Goal: Information Seeking & Learning: Learn about a topic

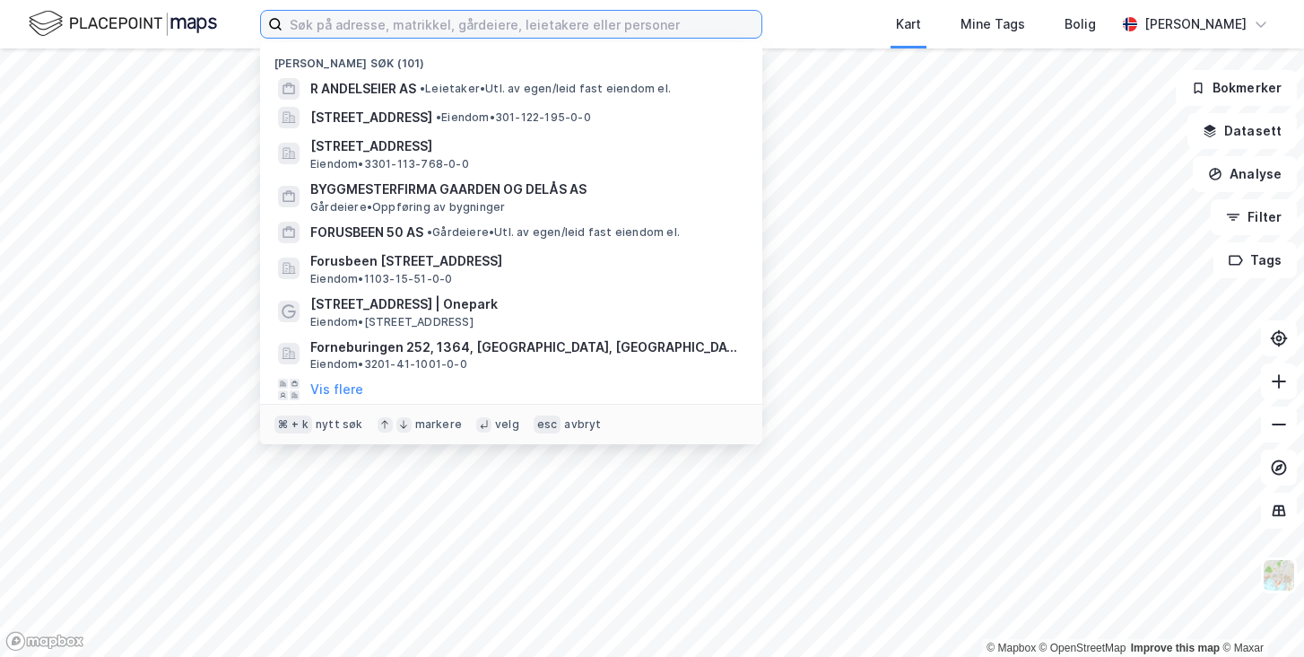
click at [321, 18] on input at bounding box center [522, 24] width 479 height 27
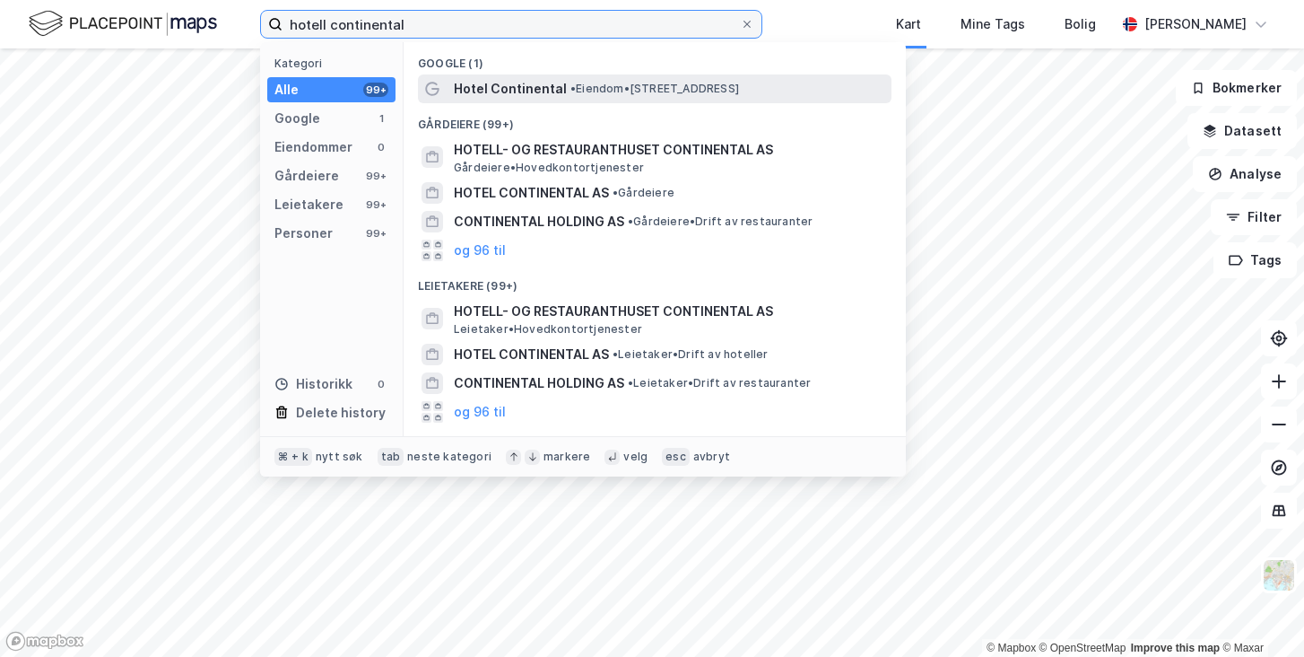
type input "hotell continental"
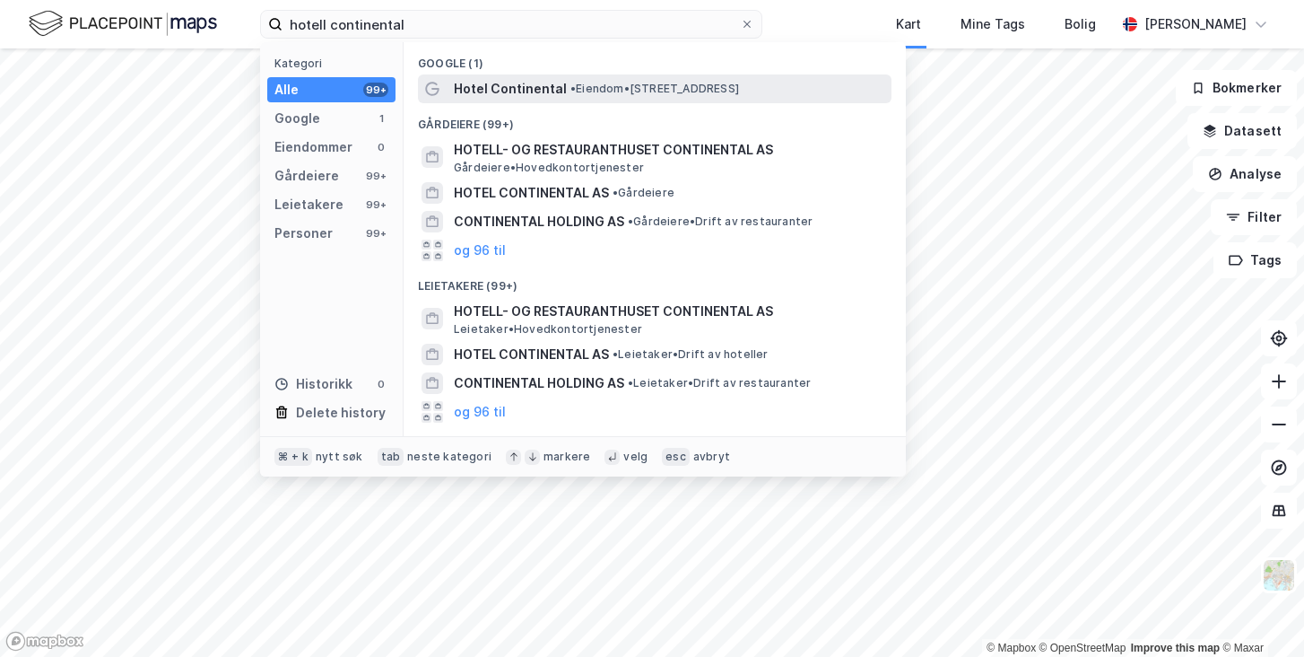
click at [478, 79] on span "Hotel Continental" at bounding box center [510, 89] width 113 height 22
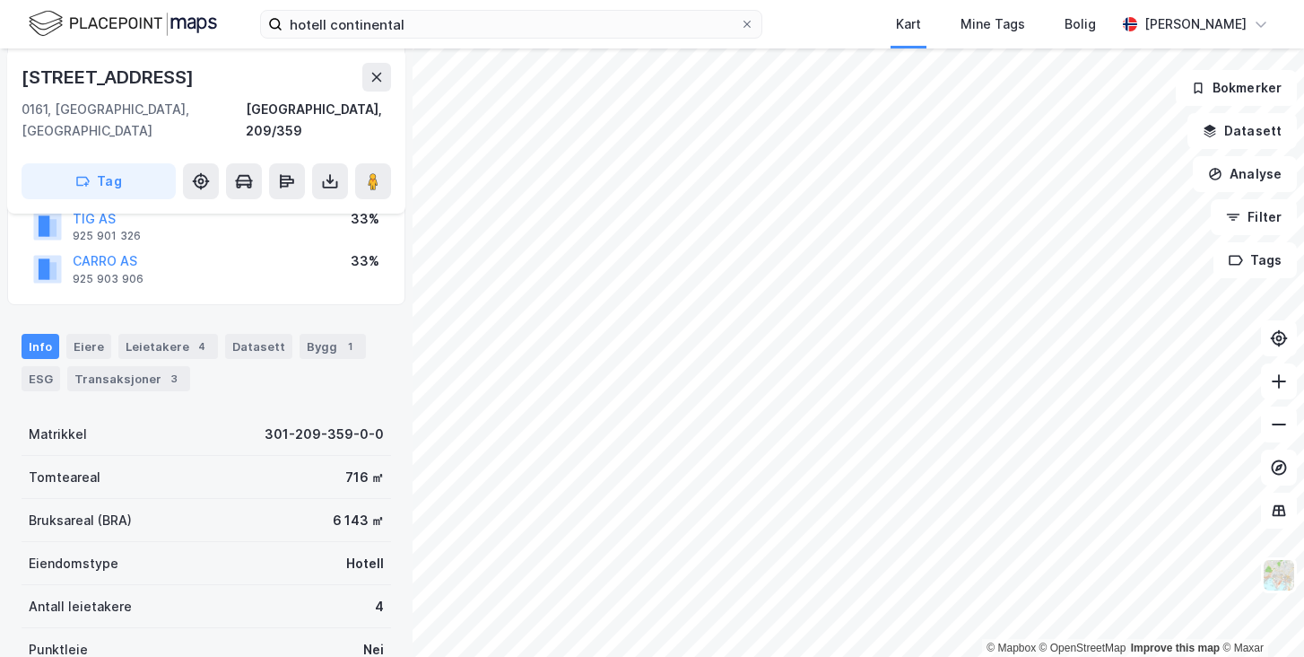
scroll to position [180, 0]
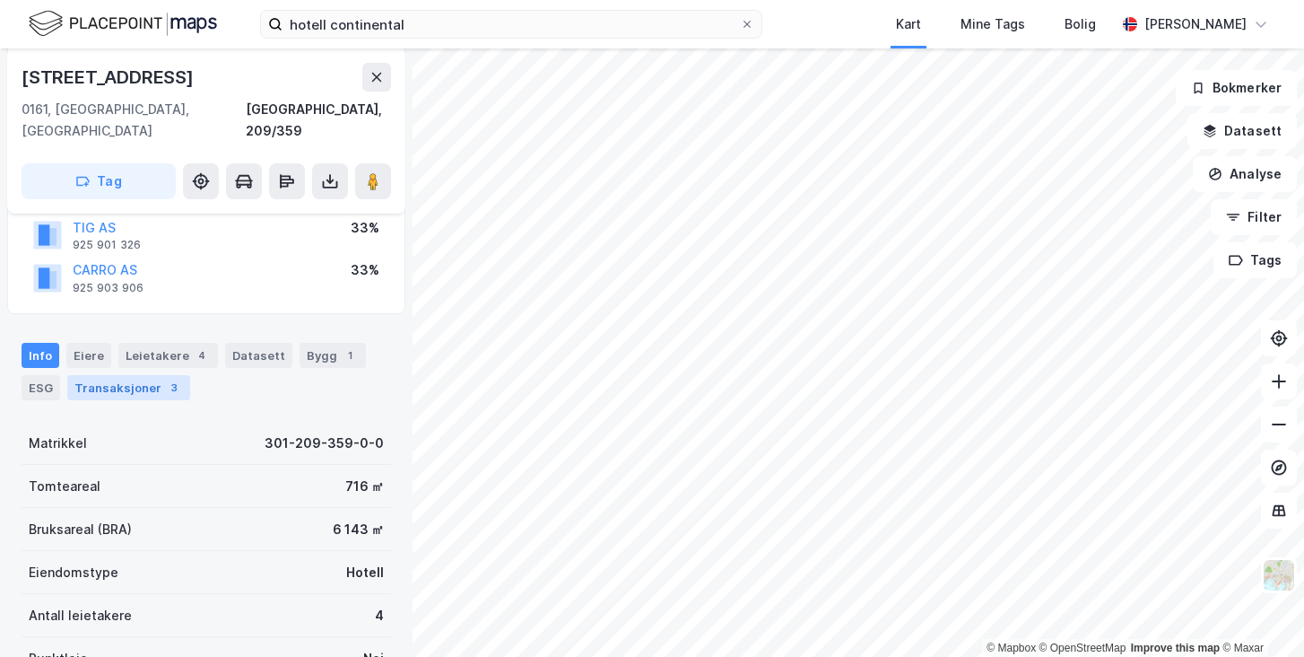
click at [127, 375] on div "Transaksjoner 3" at bounding box center [128, 387] width 123 height 25
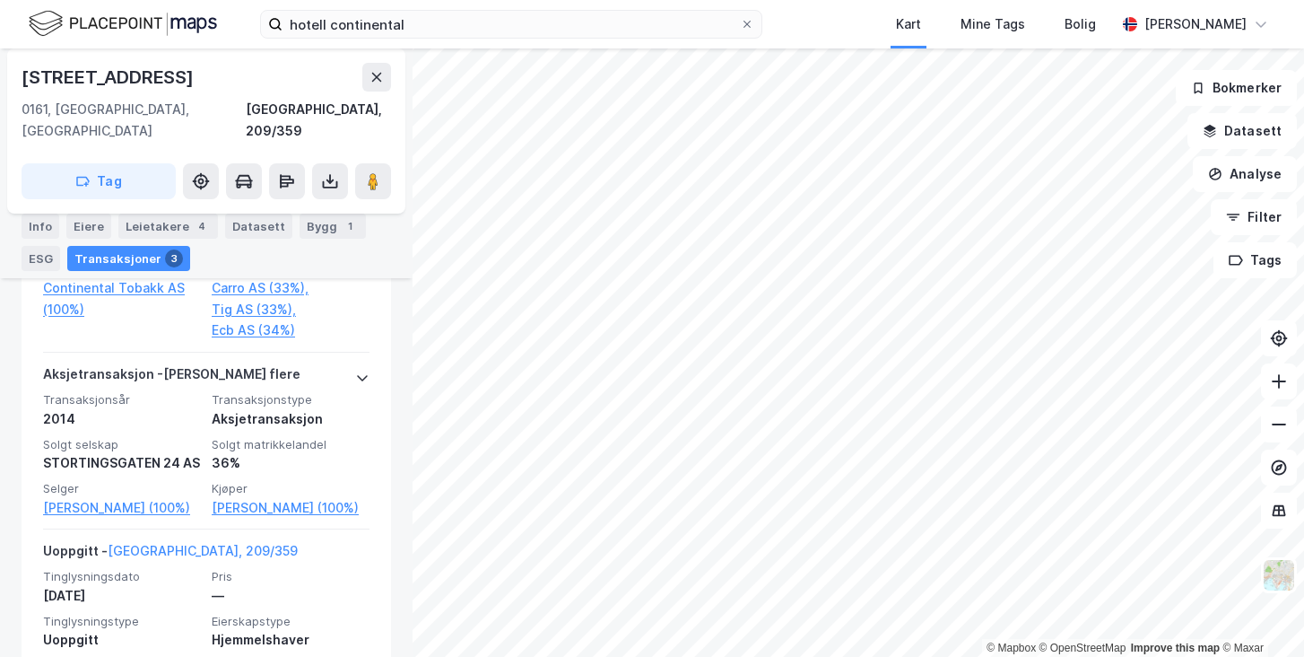
scroll to position [844, 0]
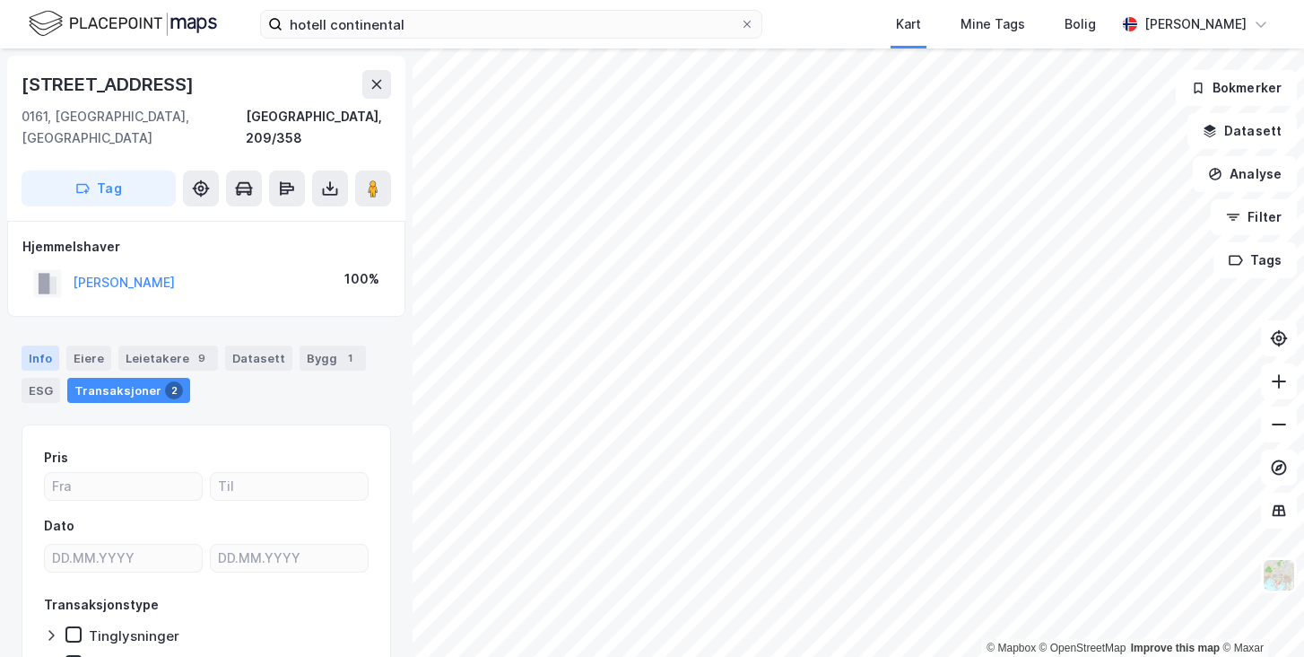
click at [51, 345] on div "Info" at bounding box center [41, 357] width 38 height 25
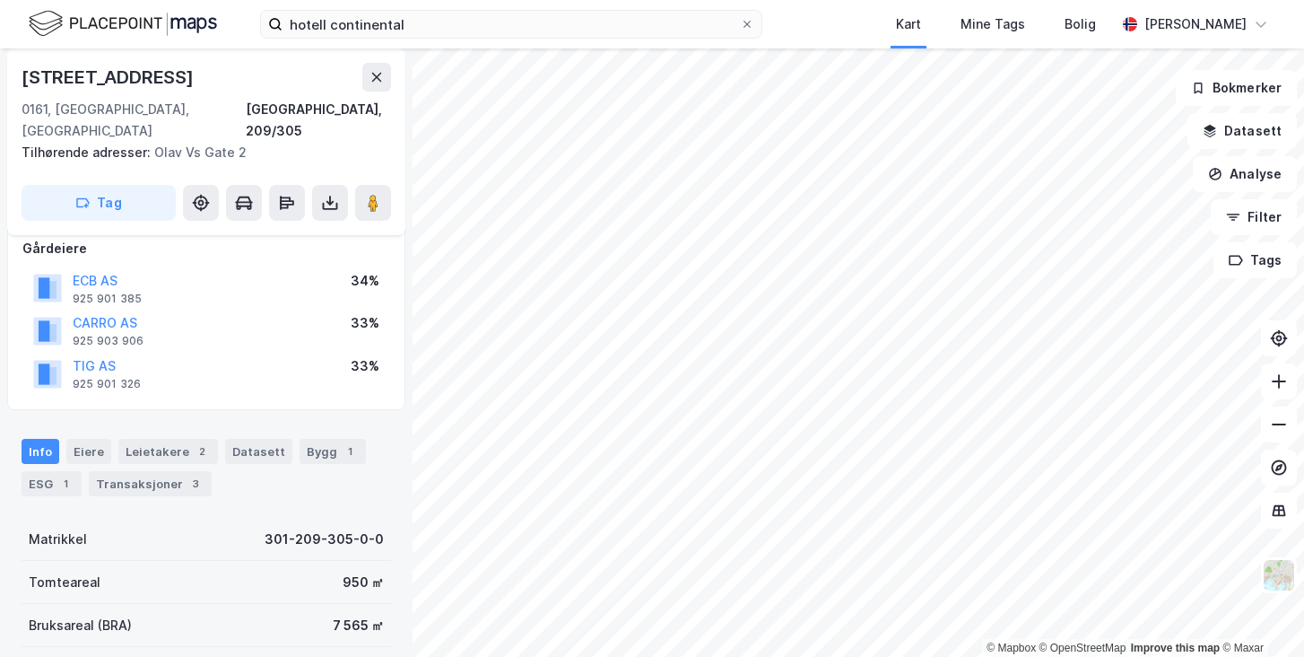
scroll to position [109, 0]
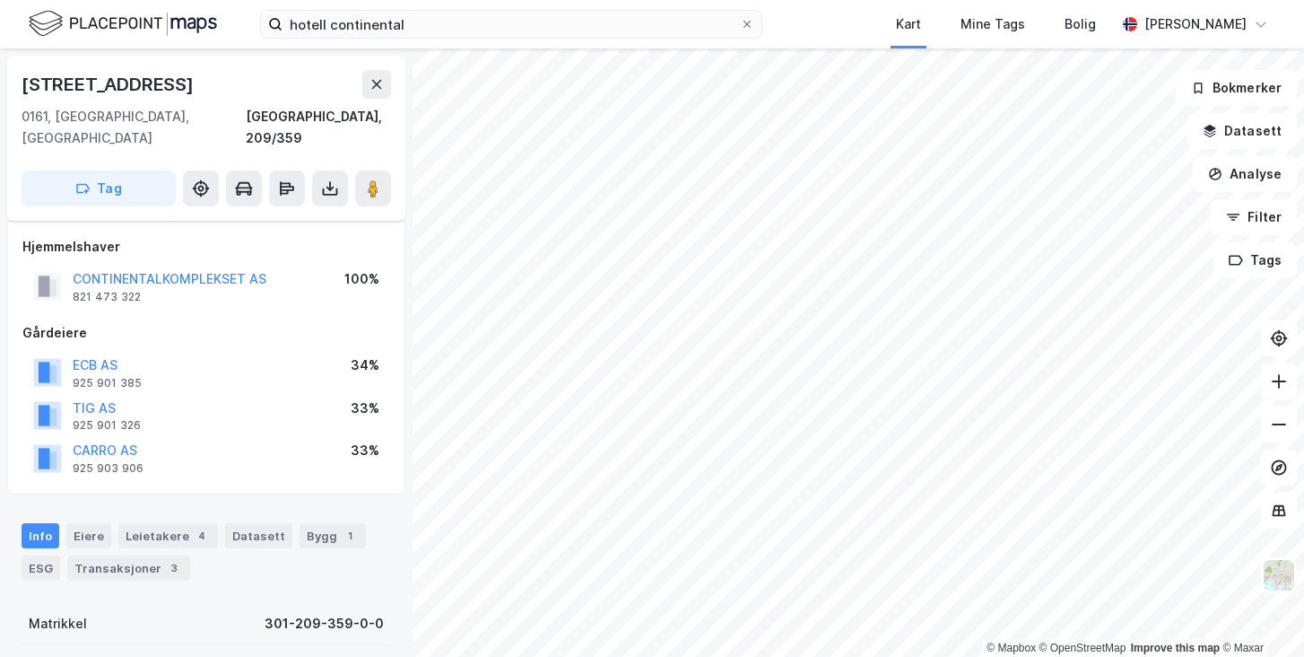
scroll to position [109, 0]
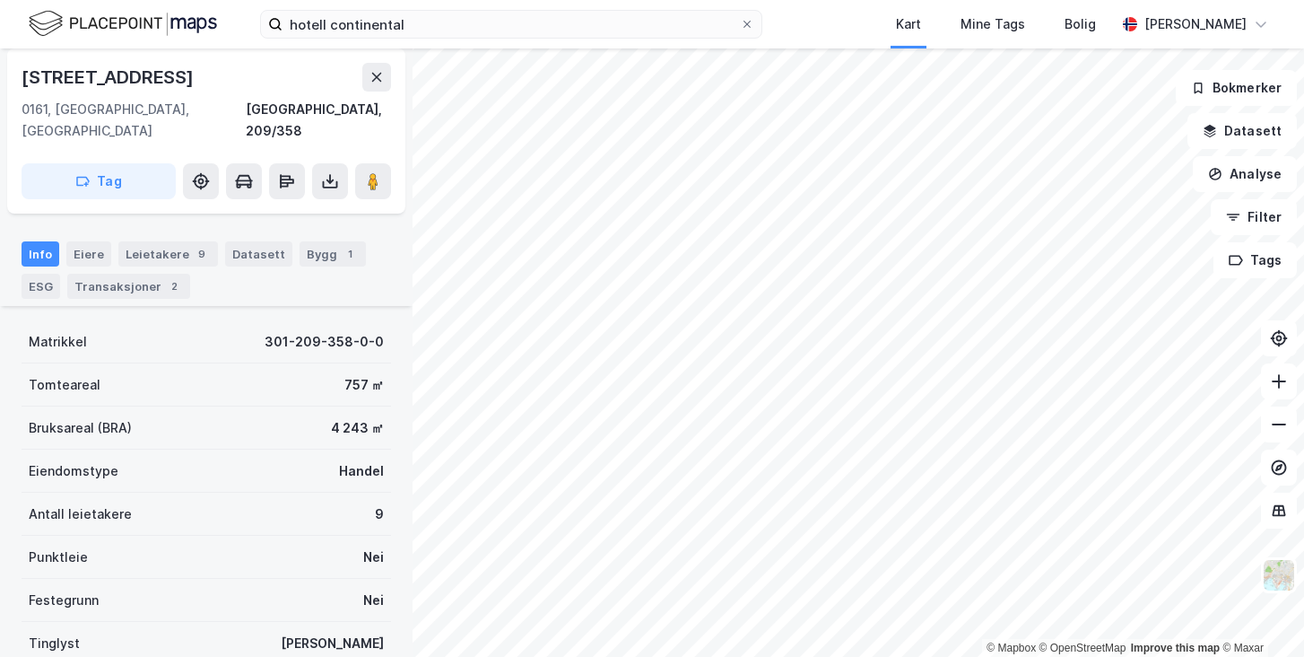
scroll to position [101, 0]
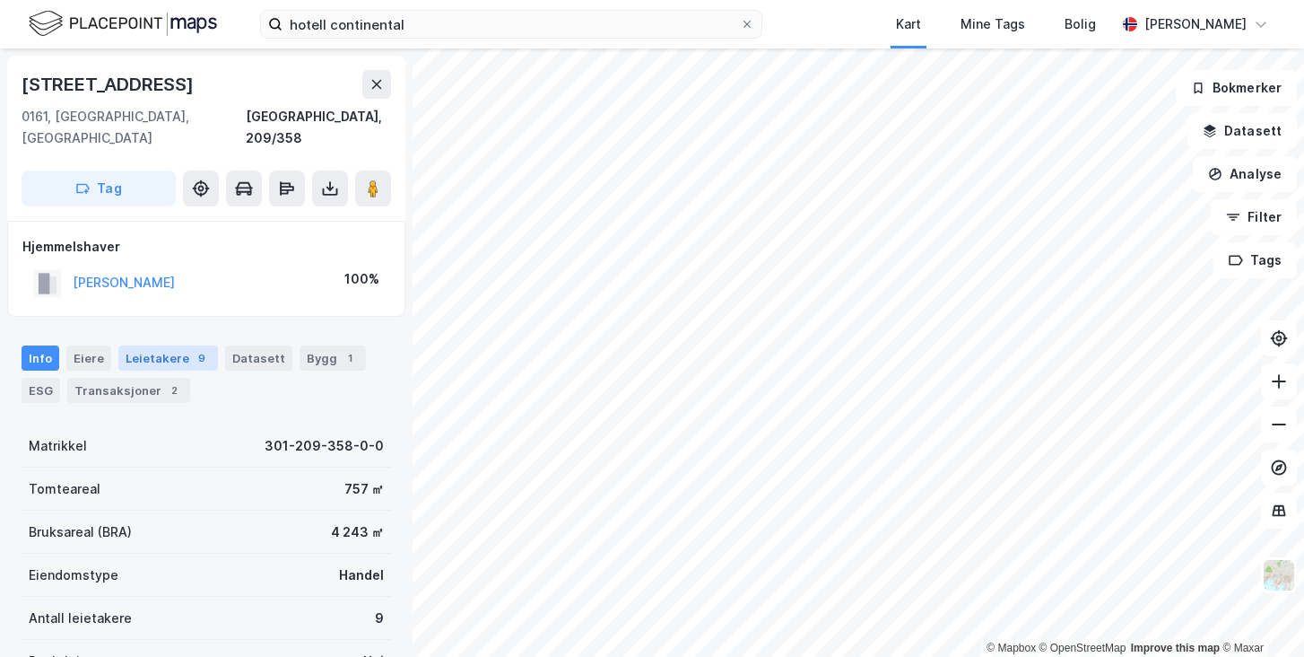
click at [176, 345] on div "Leietakere 9" at bounding box center [168, 357] width 100 height 25
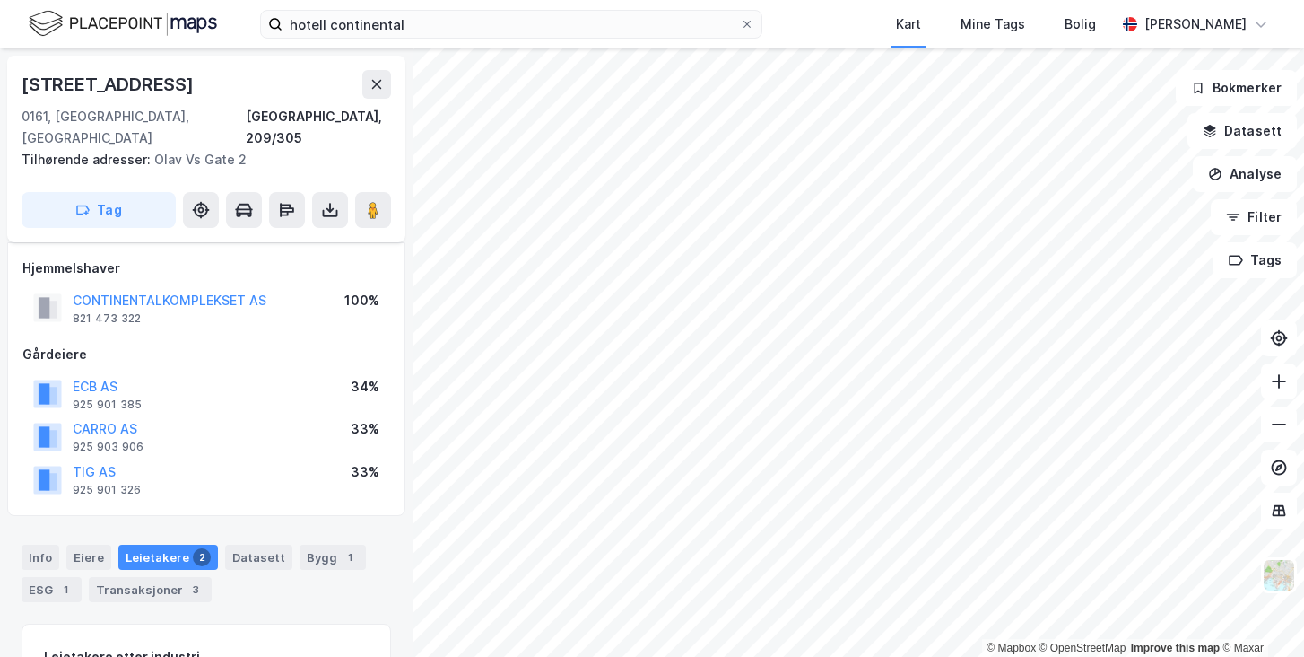
scroll to position [19, 0]
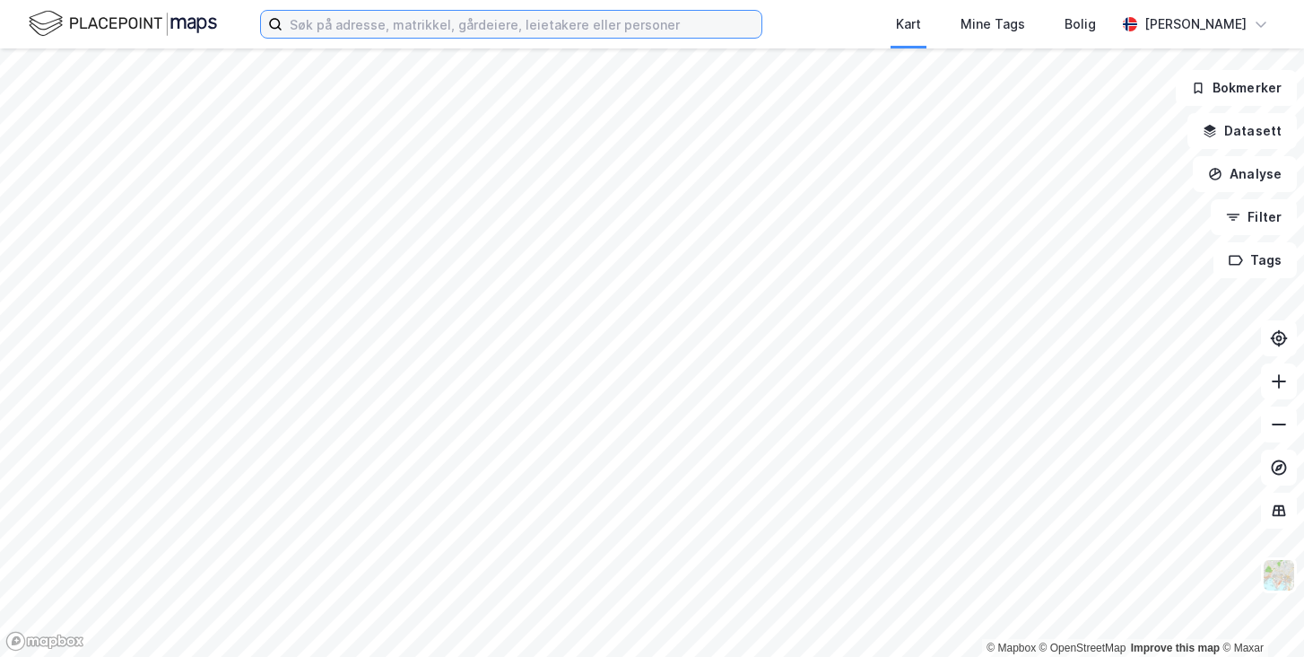
click at [392, 32] on input at bounding box center [522, 24] width 479 height 27
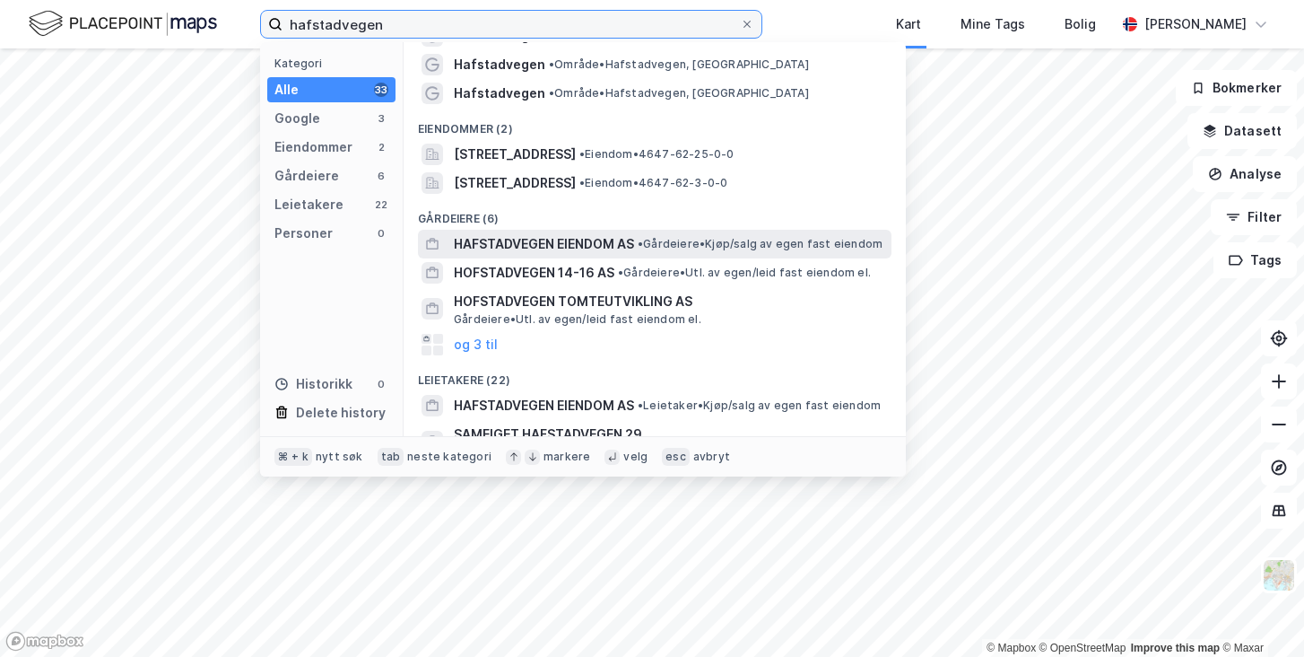
scroll to position [57, 0]
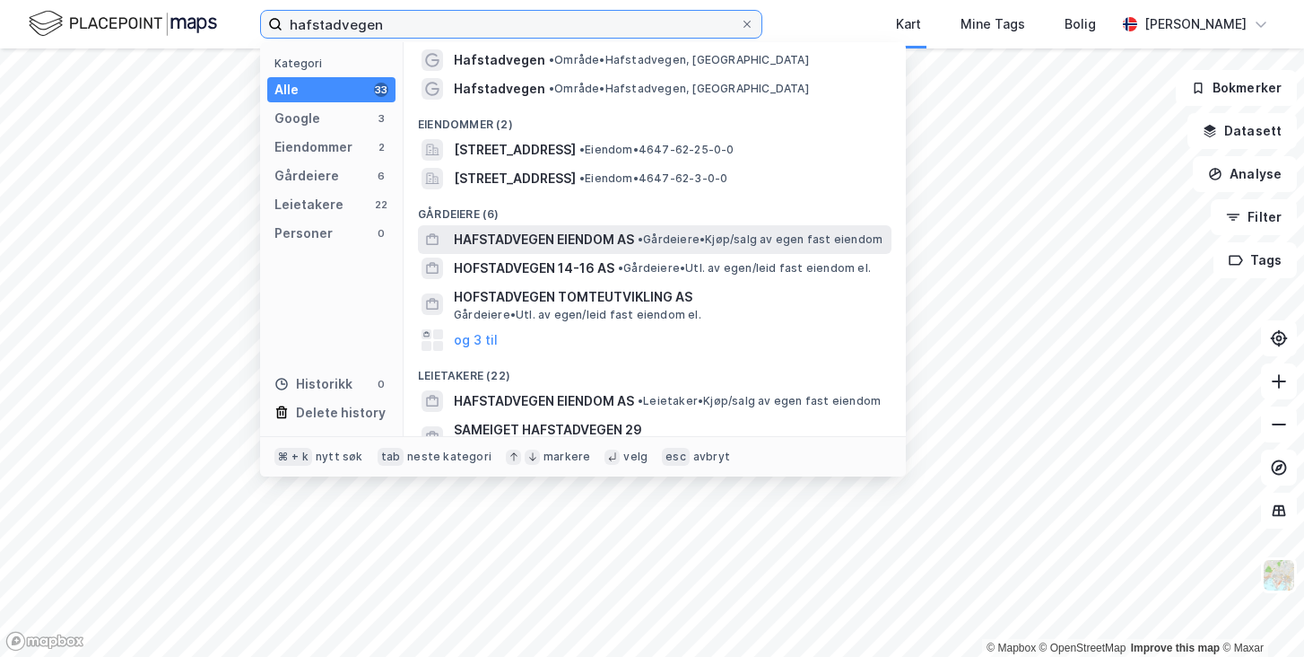
type input "hafstadvegen"
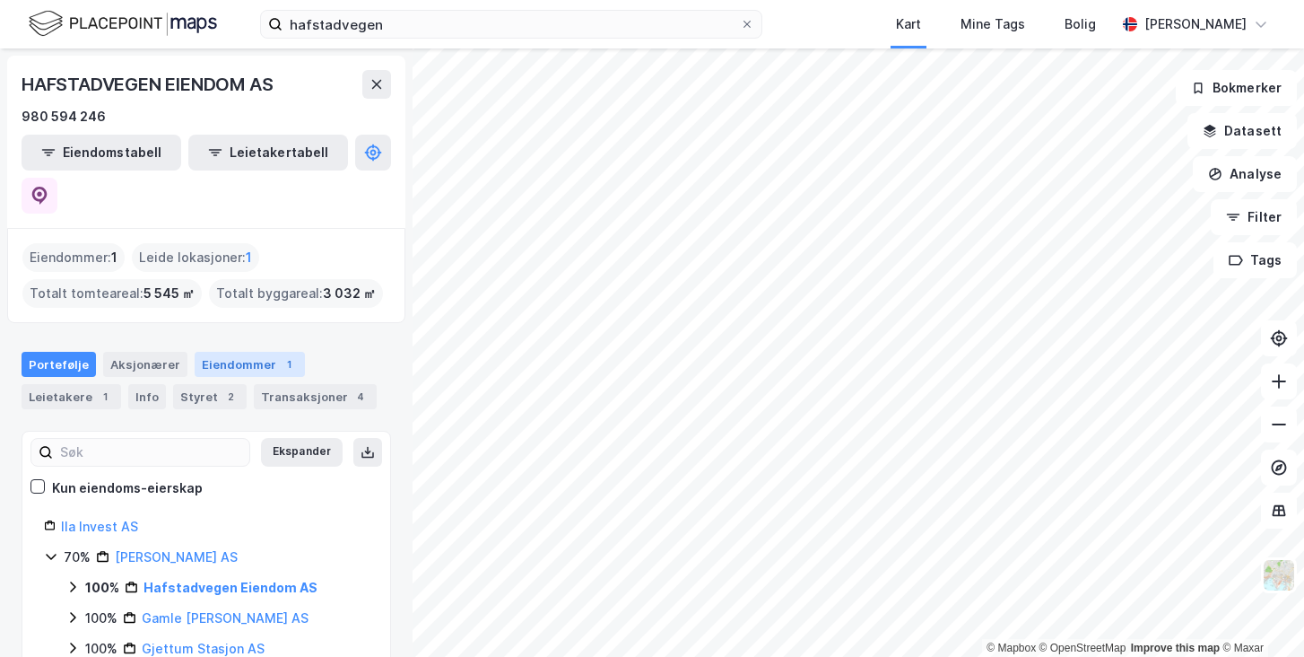
click at [239, 352] on div "Eiendommer 1" at bounding box center [250, 364] width 110 height 25
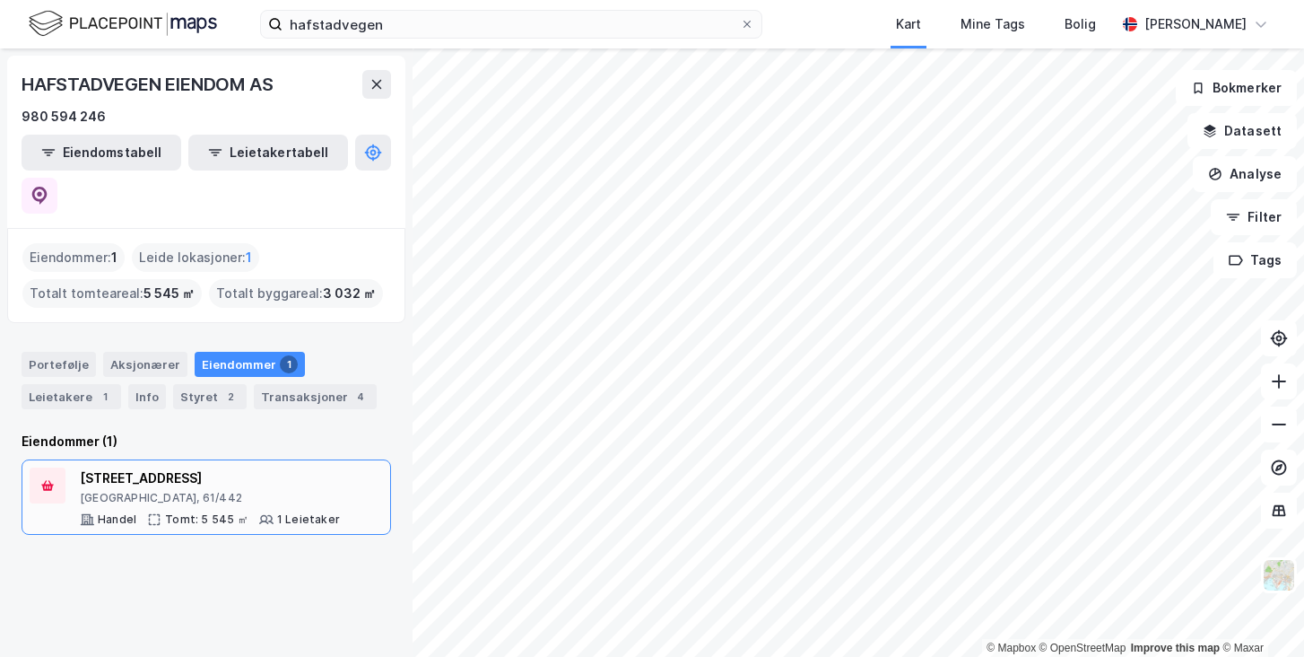
click at [144, 467] on div "[STREET_ADDRESS]" at bounding box center [210, 478] width 260 height 22
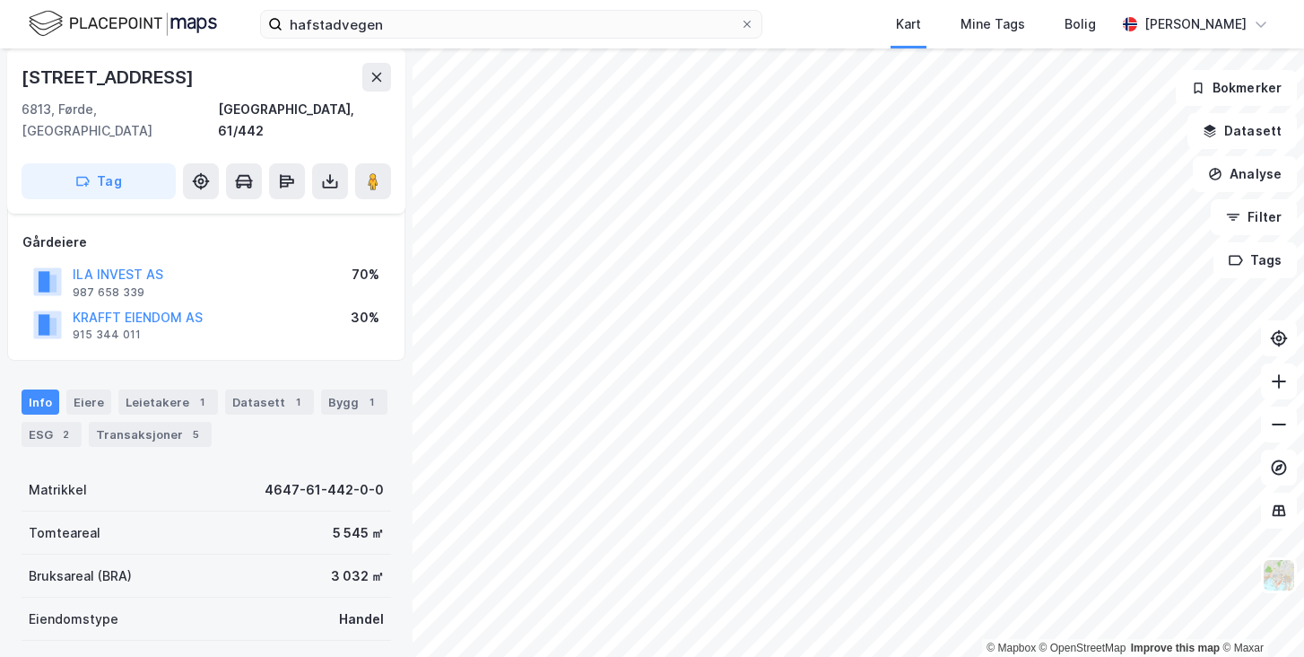
scroll to position [146, 0]
